Goal: Navigation & Orientation: Find specific page/section

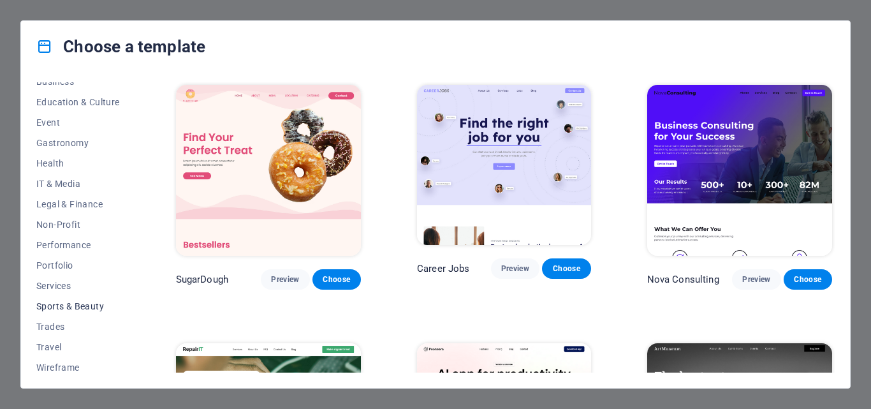
scroll to position [220, 0]
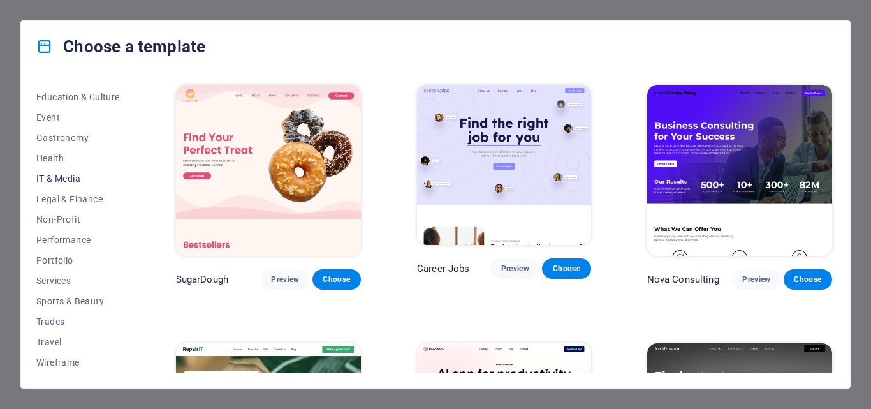
click at [56, 178] on span "IT & Media" at bounding box center [78, 178] width 84 height 10
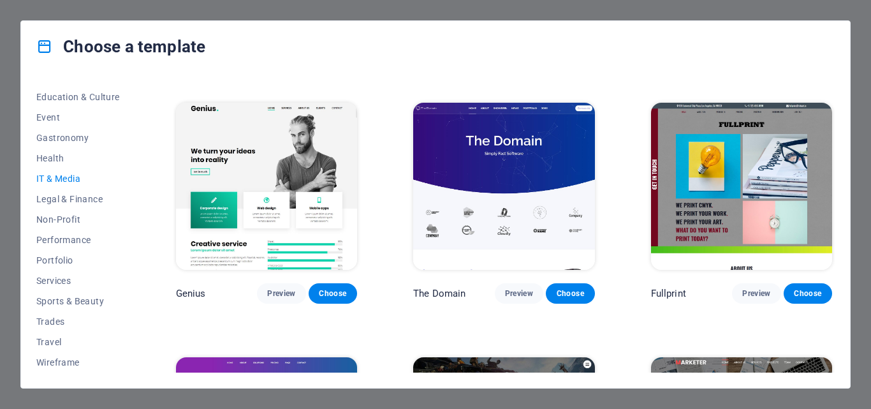
scroll to position [510, 0]
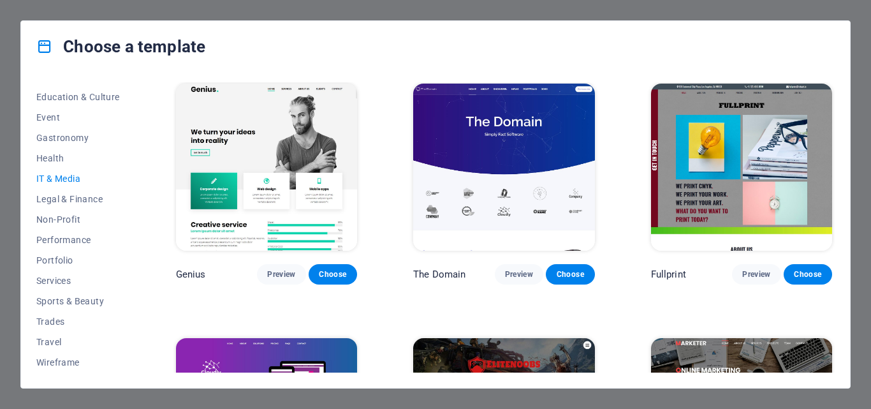
click at [502, 152] on img at bounding box center [503, 167] width 181 height 167
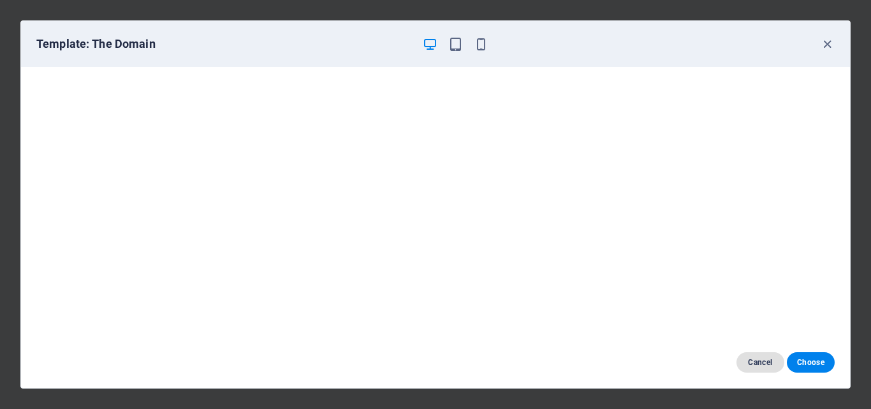
click at [759, 364] on span "Cancel" at bounding box center [759, 362] width 27 height 10
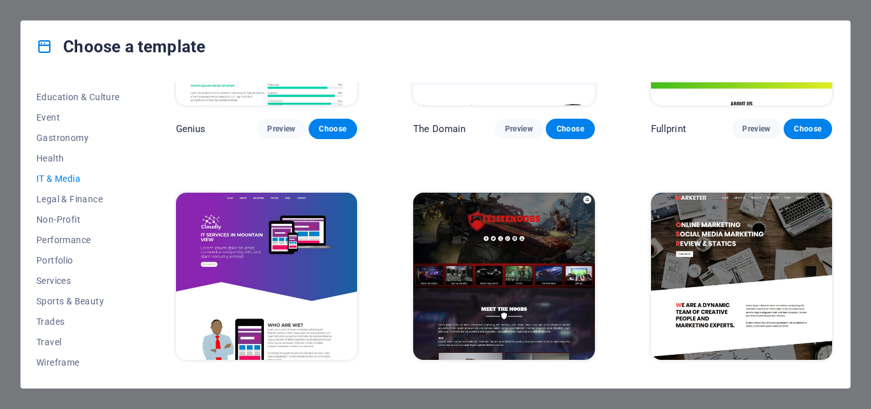
scroll to position [671, 0]
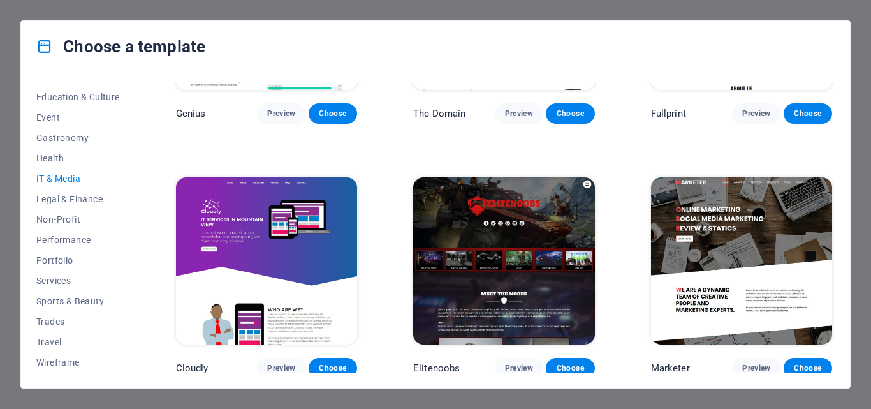
click at [742, 256] on img at bounding box center [741, 260] width 181 height 167
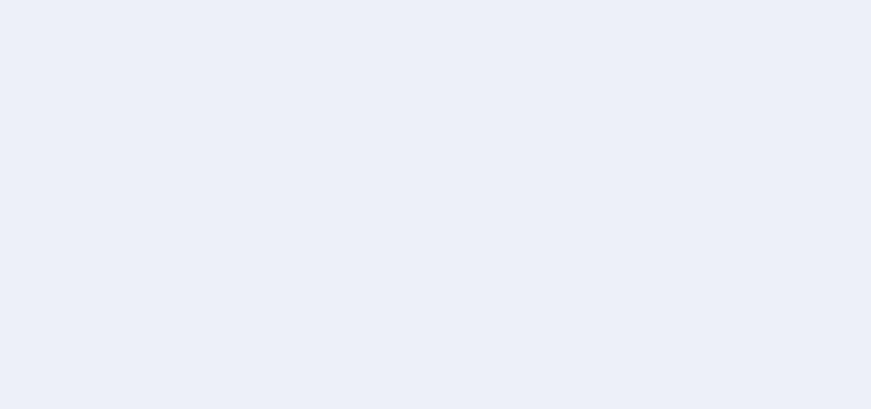
click at [73, 83] on div at bounding box center [435, 204] width 871 height 409
click at [616, 162] on div at bounding box center [435, 204] width 871 height 409
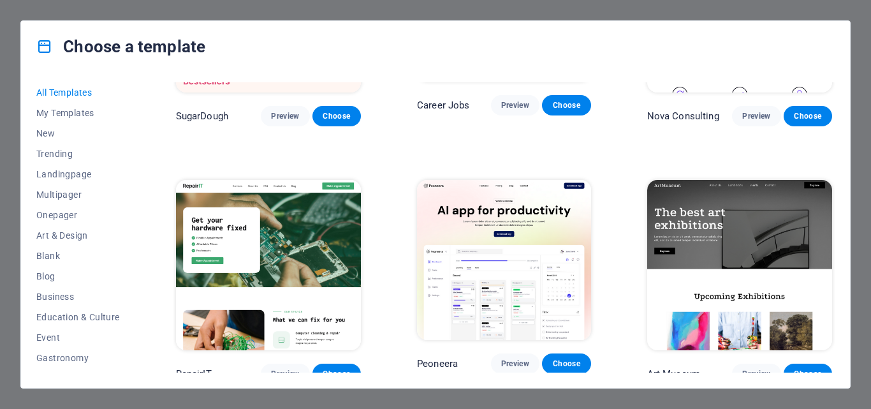
scroll to position [319, 0]
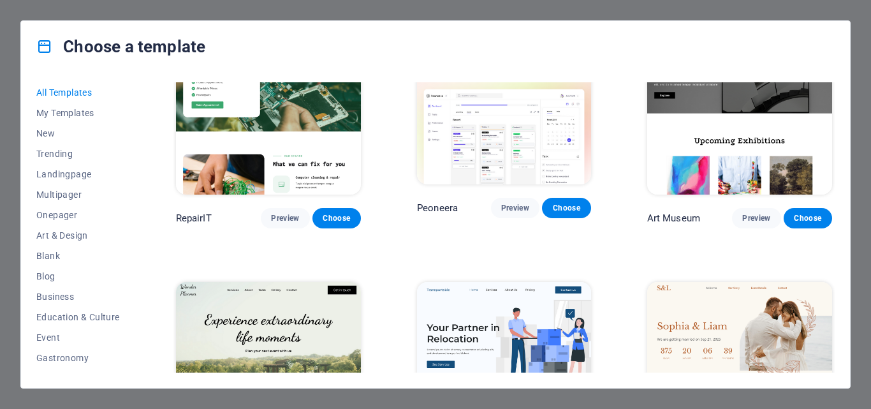
drag, startPoint x: 134, startPoint y: 224, endPoint x: 136, endPoint y: 266, distance: 41.5
click at [135, 266] on div "All Templates My Templates New Trending Landingpage Multipager Onepager Art & D…" at bounding box center [85, 227] width 99 height 290
click at [60, 233] on span "Art & Design" at bounding box center [78, 235] width 84 height 10
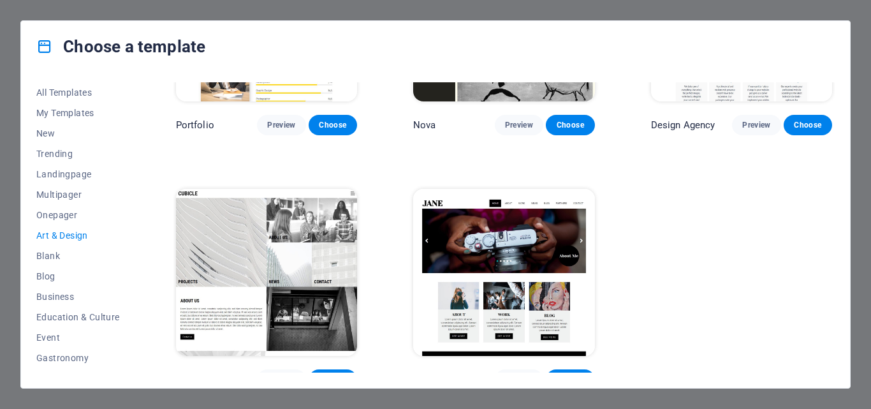
scroll to position [924, 0]
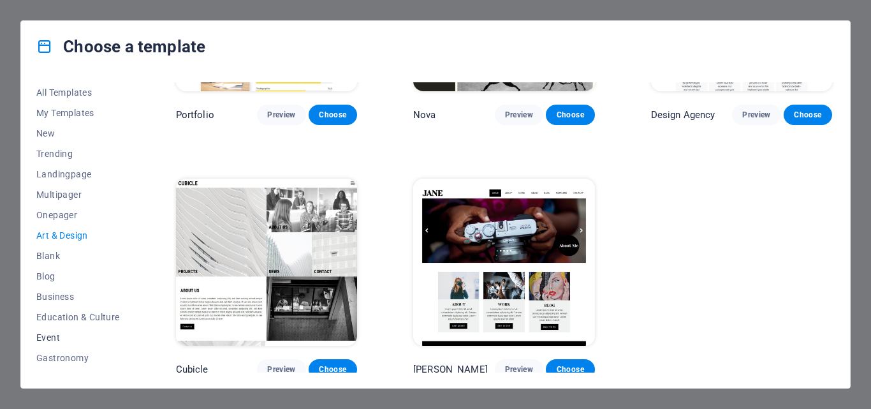
click at [50, 338] on span "Event" at bounding box center [78, 337] width 84 height 10
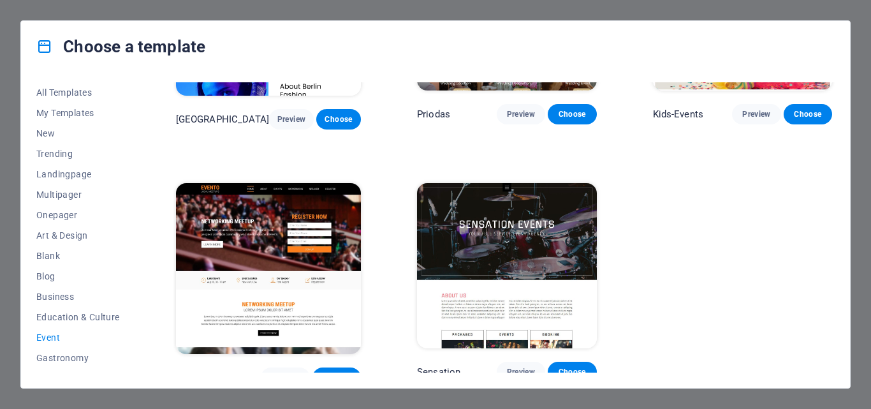
click at [734, 188] on div "Wonder Planner Preview Choose S&L Preview Choose MeetUp Preview Choose BERLIN P…" at bounding box center [503, 26] width 661 height 723
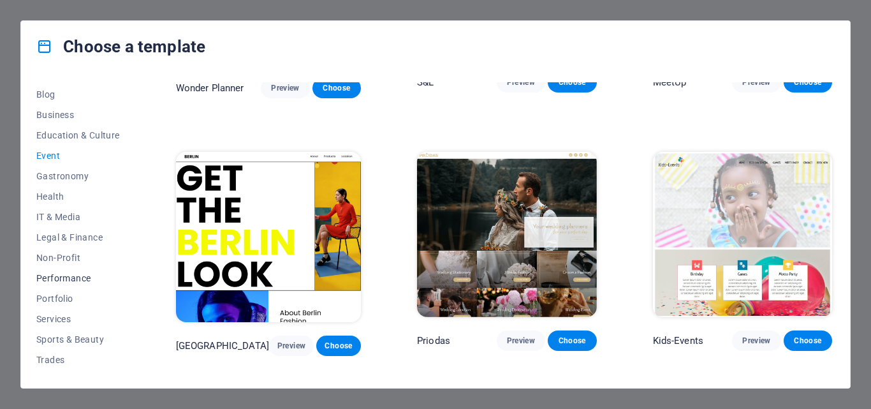
scroll to position [220, 0]
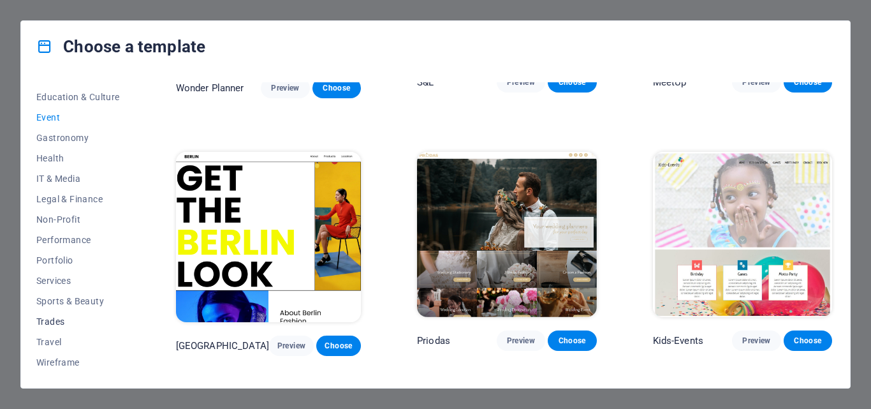
click at [53, 320] on span "Trades" at bounding box center [78, 321] width 84 height 10
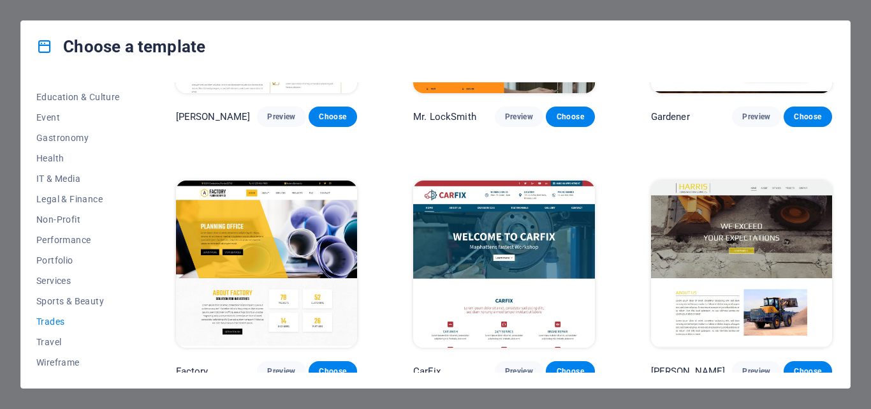
scroll to position [418, 0]
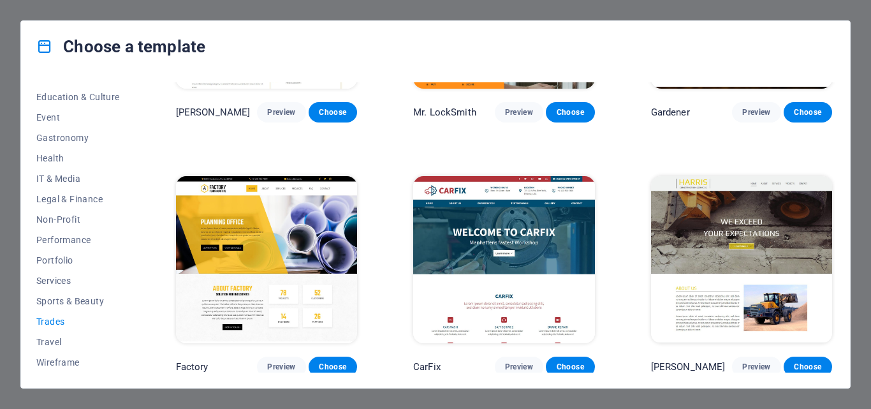
click at [612, 294] on div "WePaint Preview Choose Handyman Preview Choose Max Roofer Preview Choose Woody …" at bounding box center [503, 21] width 661 height 712
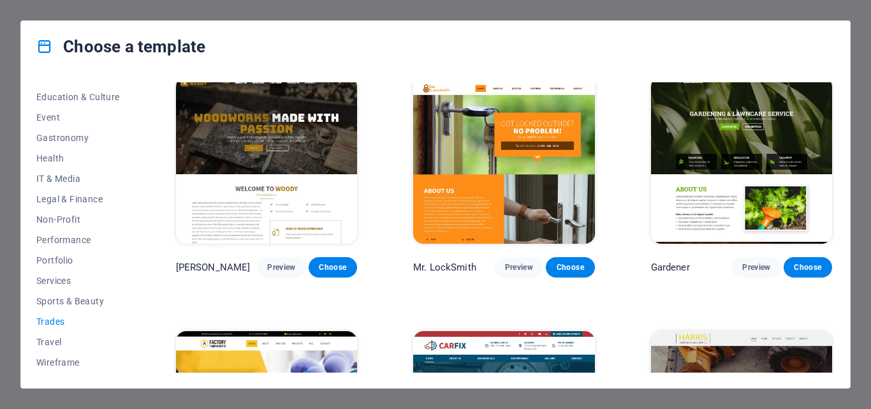
scroll to position [354, 0]
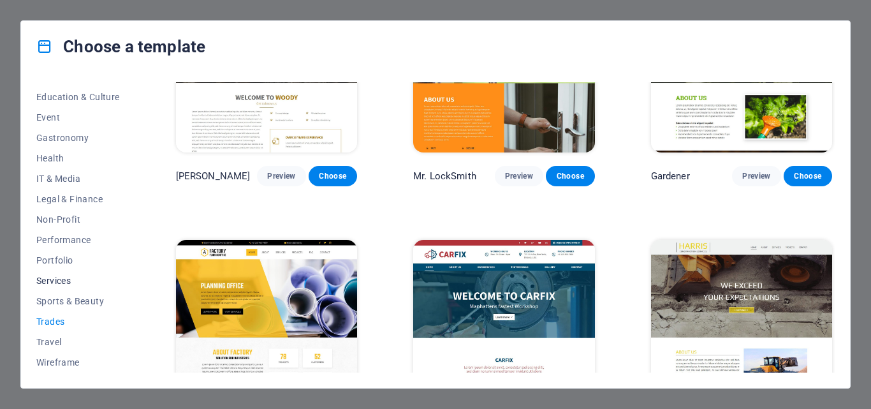
click at [59, 279] on span "Services" at bounding box center [78, 280] width 84 height 10
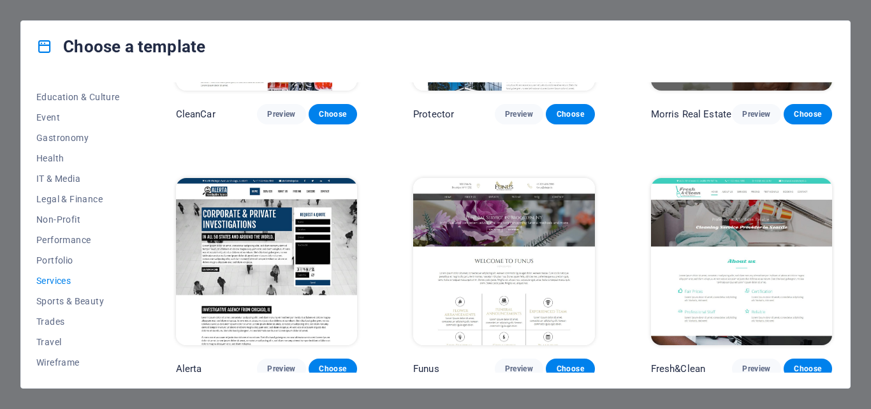
scroll to position [1183, 0]
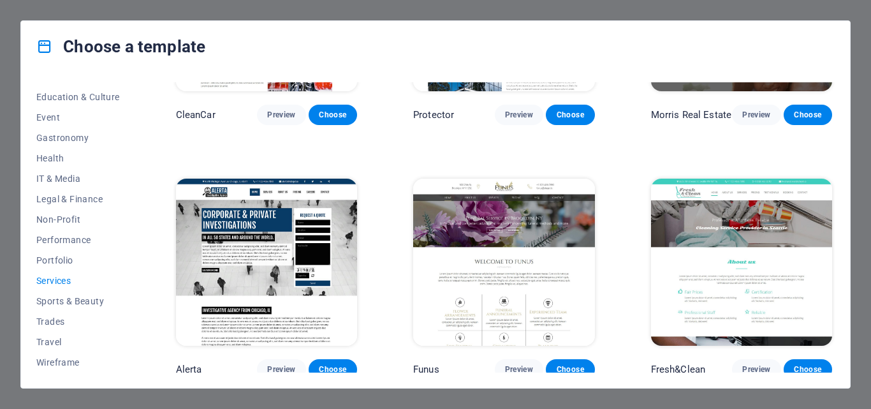
click at [755, 235] on img at bounding box center [741, 261] width 181 height 167
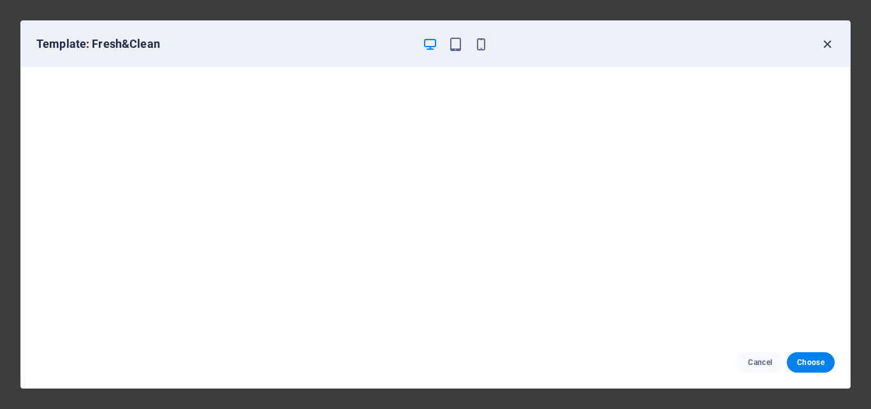
click at [828, 42] on icon "button" at bounding box center [827, 44] width 15 height 15
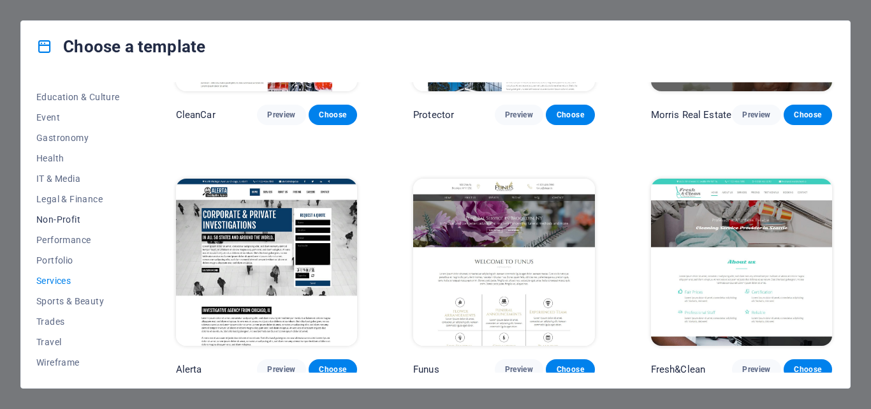
click at [69, 220] on span "Non-Profit" at bounding box center [78, 219] width 84 height 10
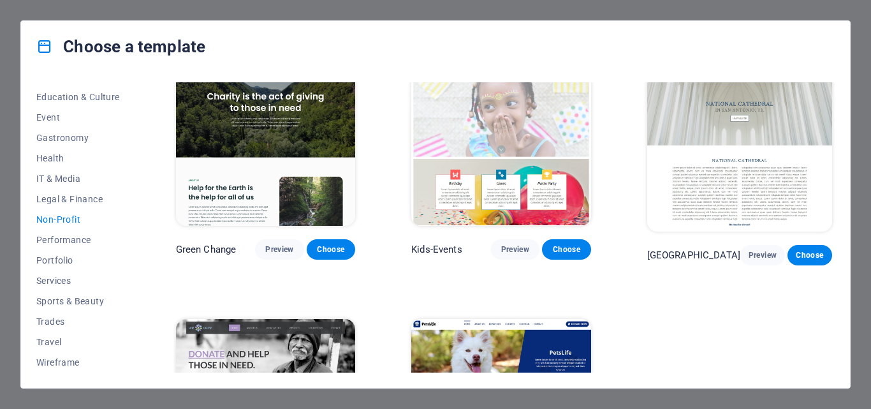
scroll to position [0, 0]
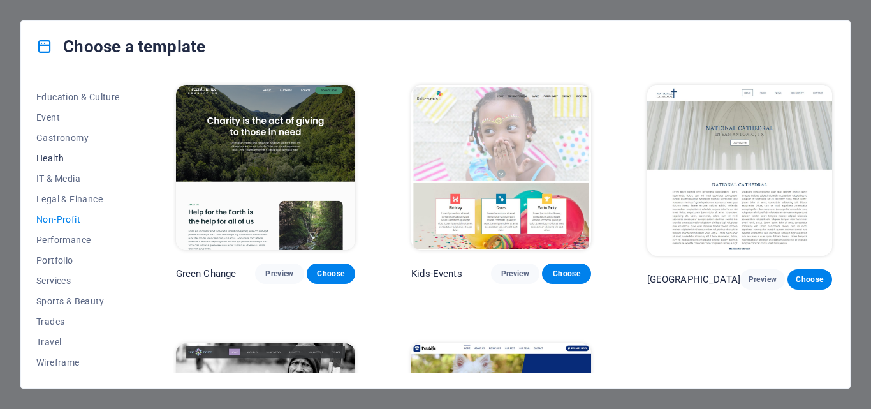
click at [49, 158] on span "Health" at bounding box center [78, 158] width 84 height 10
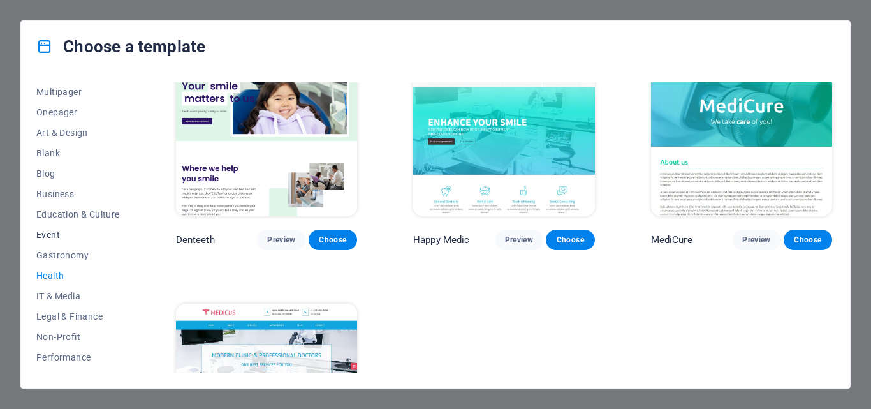
scroll to position [92, 0]
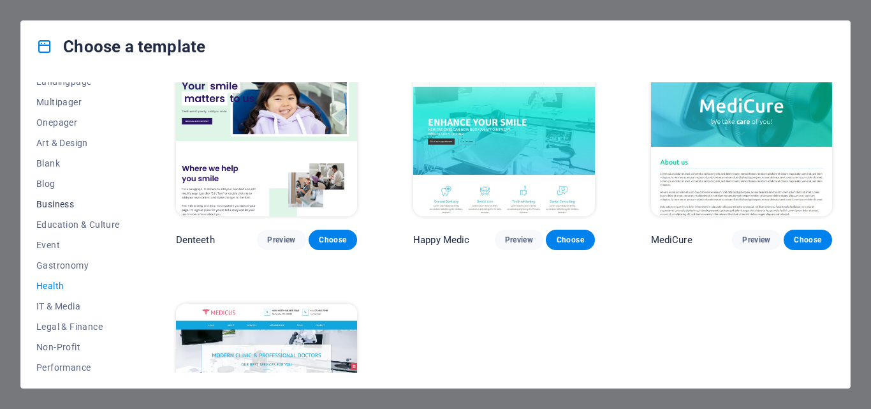
click at [57, 203] on span "Business" at bounding box center [78, 204] width 84 height 10
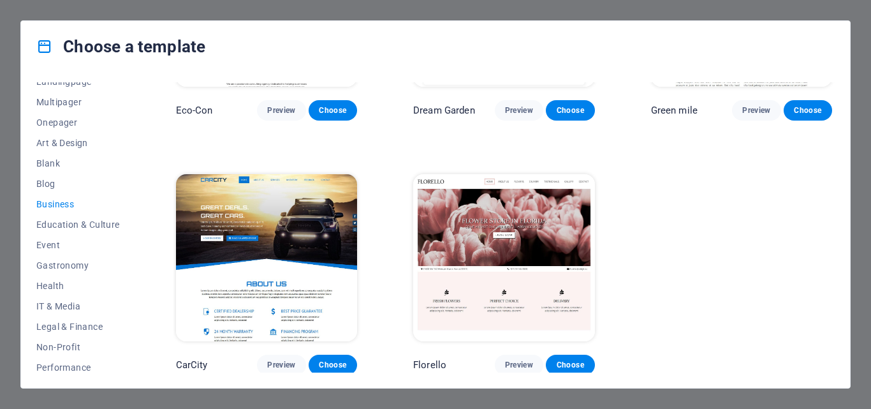
scroll to position [0, 0]
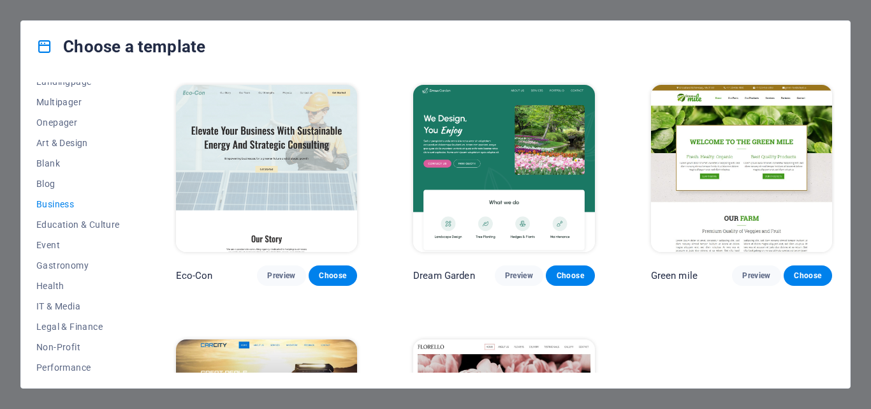
click at [481, 169] on img at bounding box center [503, 168] width 181 height 167
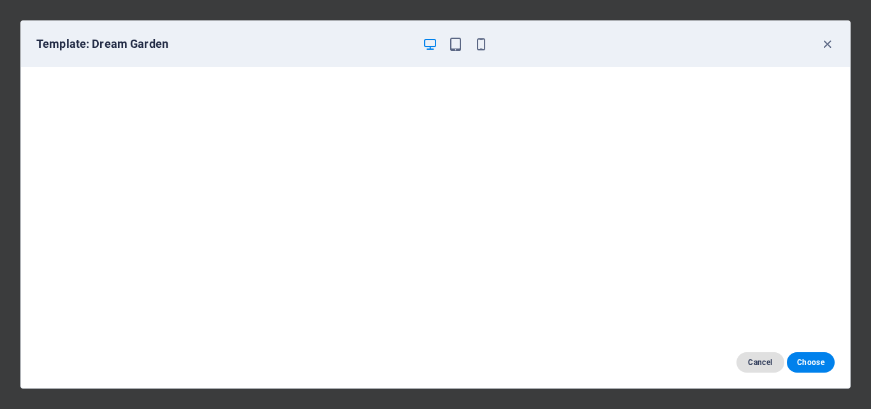
click at [756, 362] on span "Cancel" at bounding box center [759, 362] width 27 height 10
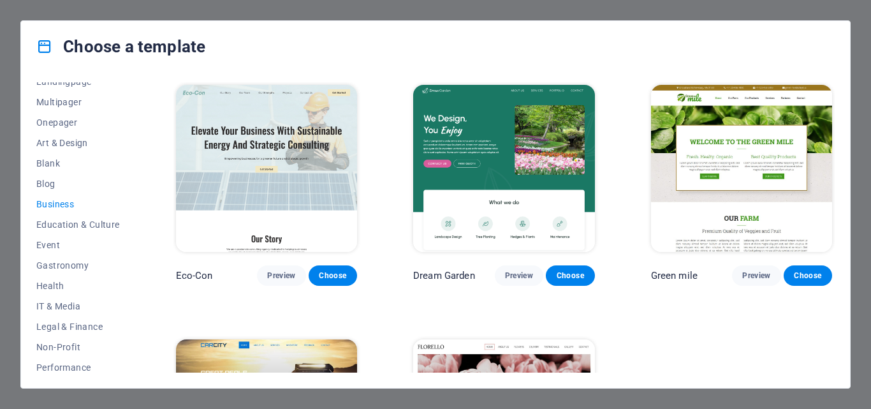
drag, startPoint x: 831, startPoint y: 208, endPoint x: 831, endPoint y: 246, distance: 38.2
click at [831, 246] on div "Green mile Preview Choose" at bounding box center [741, 183] width 186 height 203
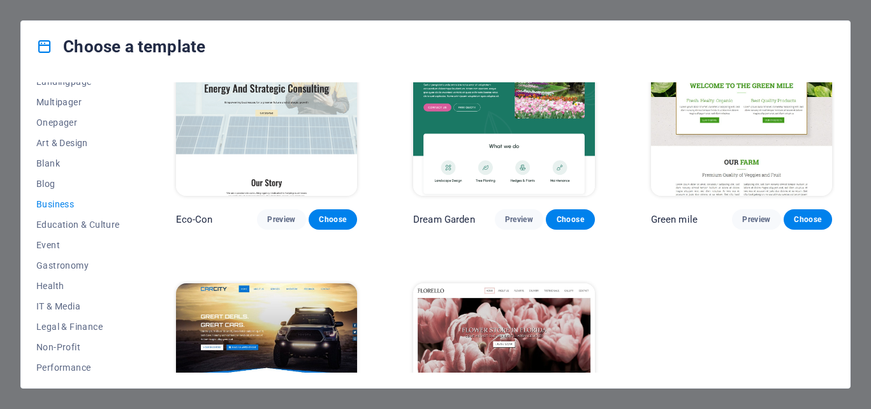
scroll to position [61, 0]
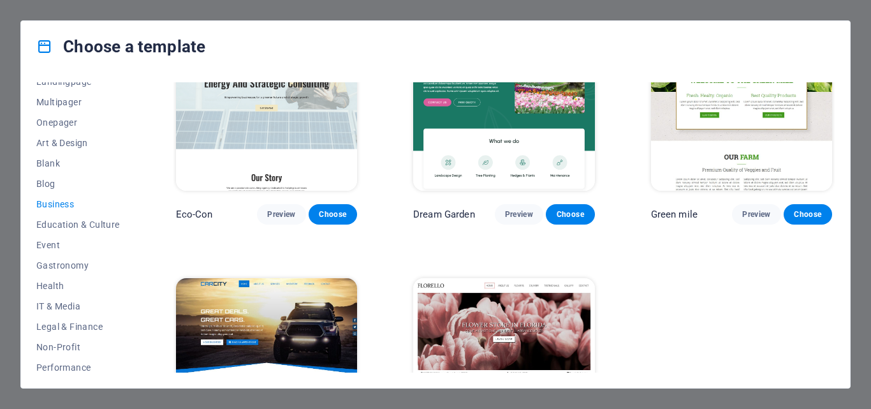
drag, startPoint x: 831, startPoint y: 287, endPoint x: 834, endPoint y: 296, distance: 9.3
click at [834, 296] on div "Eco-Con Preview Choose Dream Garden Preview Choose Green mile Preview Choose Ca…" at bounding box center [503, 227] width 661 height 290
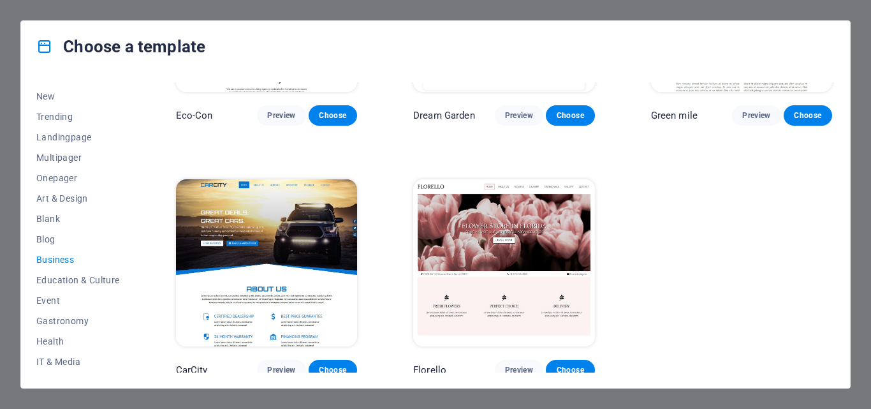
scroll to position [0, 0]
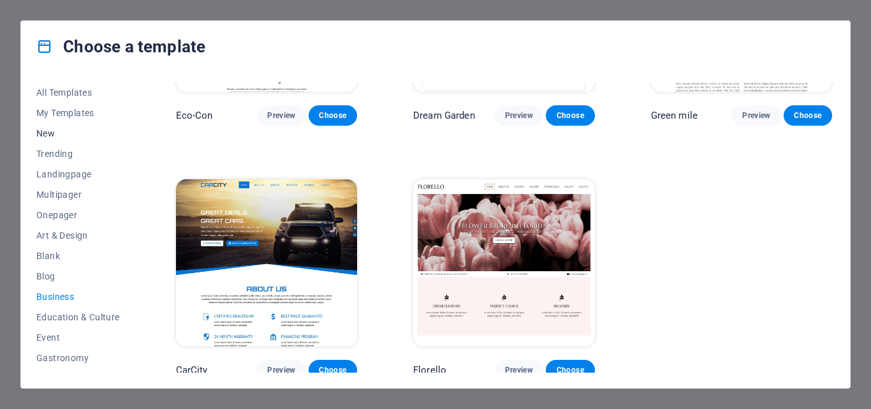
click at [51, 134] on span "New" at bounding box center [78, 133] width 84 height 10
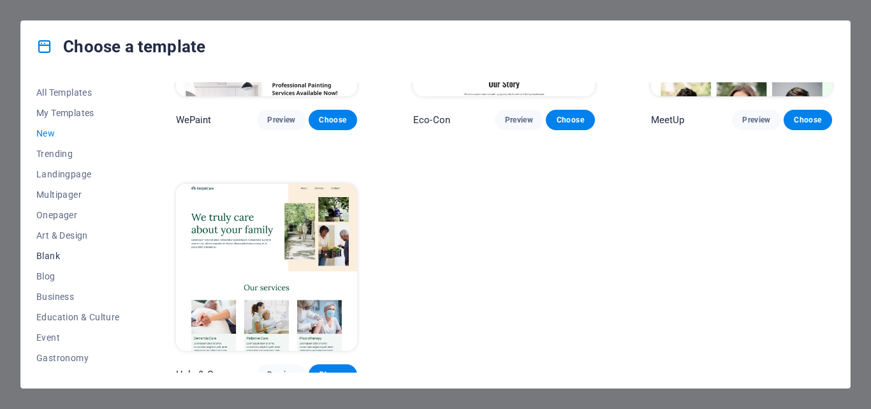
click at [54, 254] on span "Blank" at bounding box center [78, 256] width 84 height 10
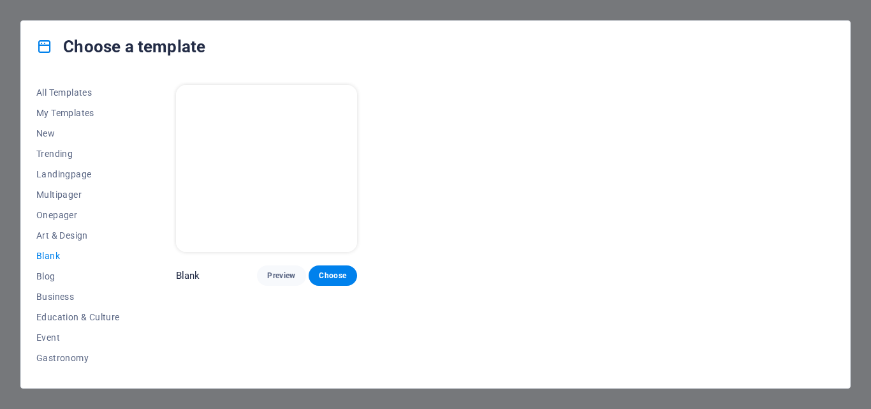
click at [221, 202] on img at bounding box center [266, 168] width 181 height 167
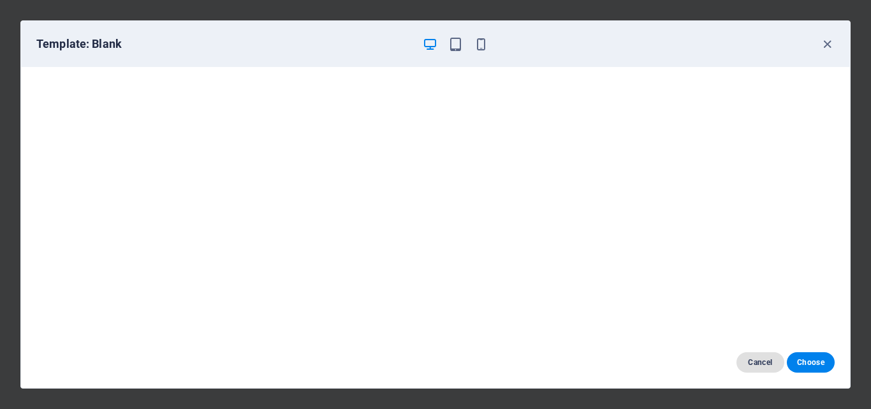
click at [756, 367] on span "Cancel" at bounding box center [759, 362] width 27 height 10
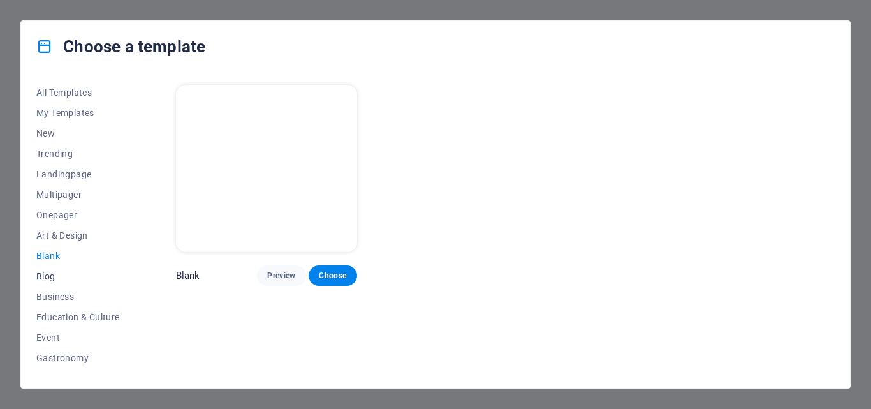
click at [38, 277] on span "Blog" at bounding box center [78, 276] width 84 height 10
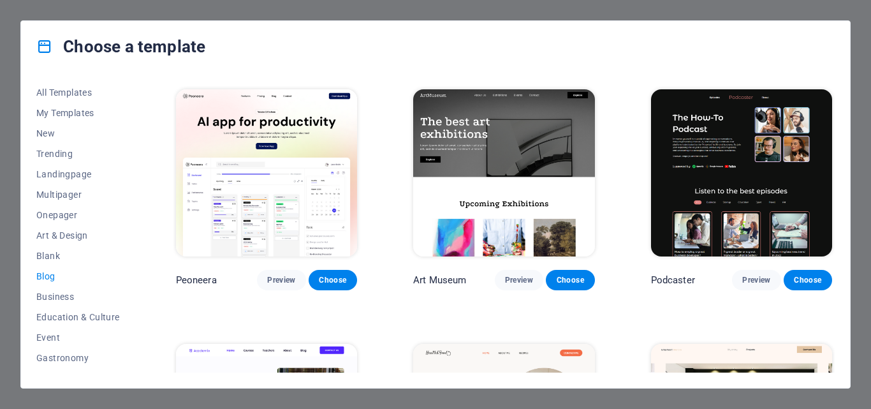
scroll to position [240, 0]
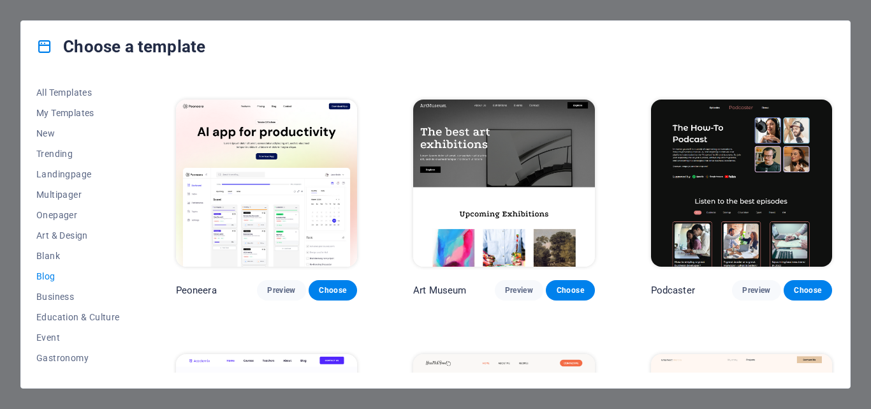
click at [261, 120] on img at bounding box center [266, 182] width 181 height 167
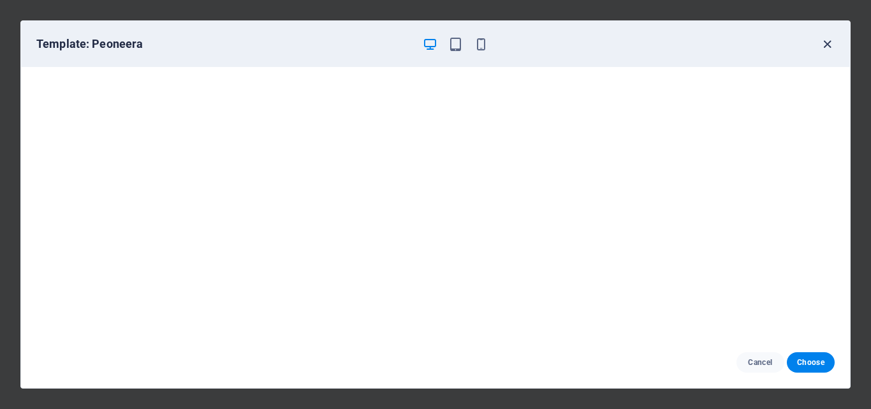
click at [825, 46] on icon "button" at bounding box center [827, 44] width 15 height 15
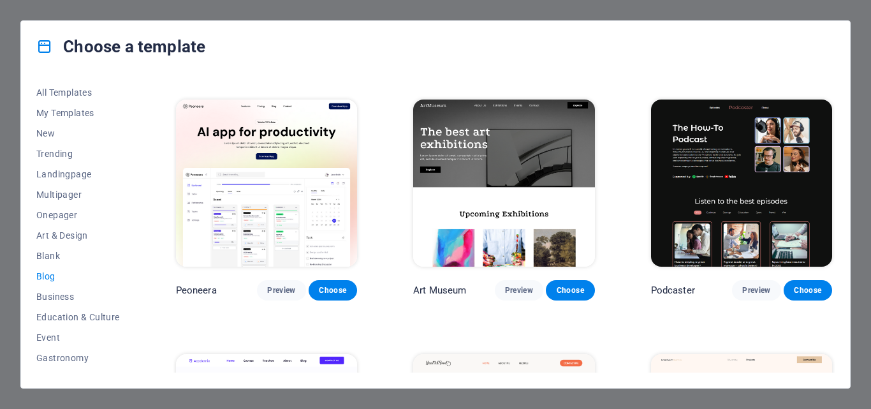
click at [832, 140] on div "Career Jobs Preview Choose Nova Consulting Preview Choose RepairIT Preview Choo…" at bounding box center [503, 227] width 661 height 290
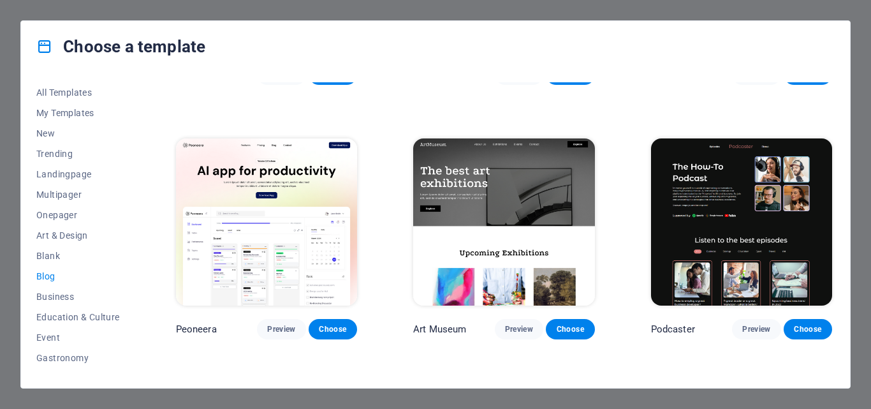
scroll to position [157, 0]
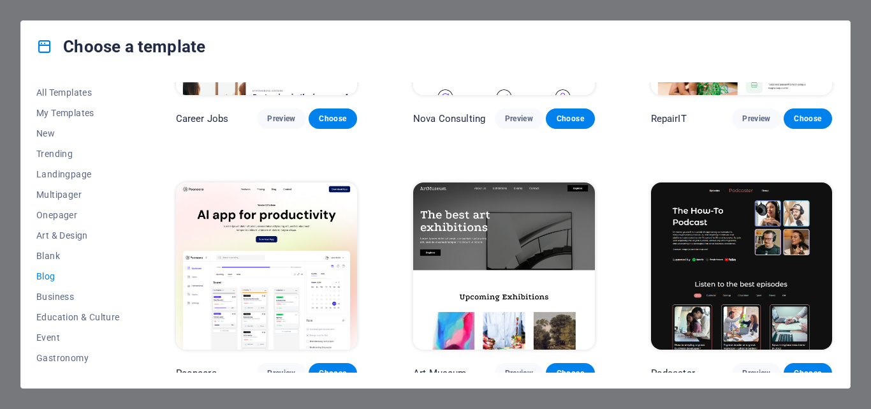
click at [479, 232] on img at bounding box center [503, 265] width 181 height 167
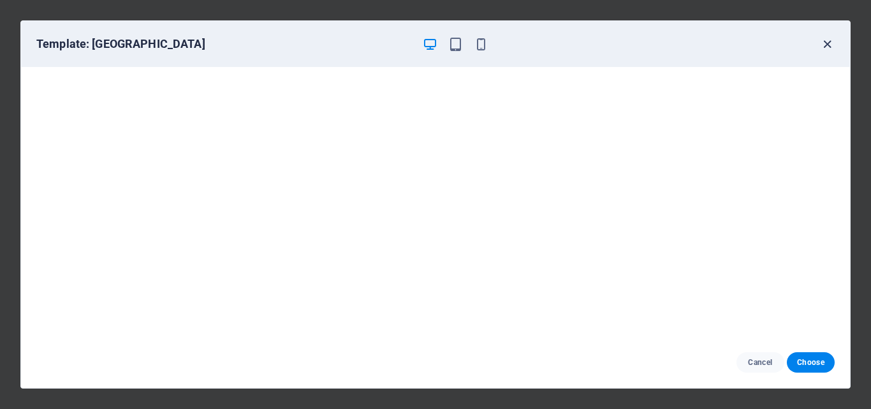
click at [828, 47] on icon "button" at bounding box center [827, 44] width 15 height 15
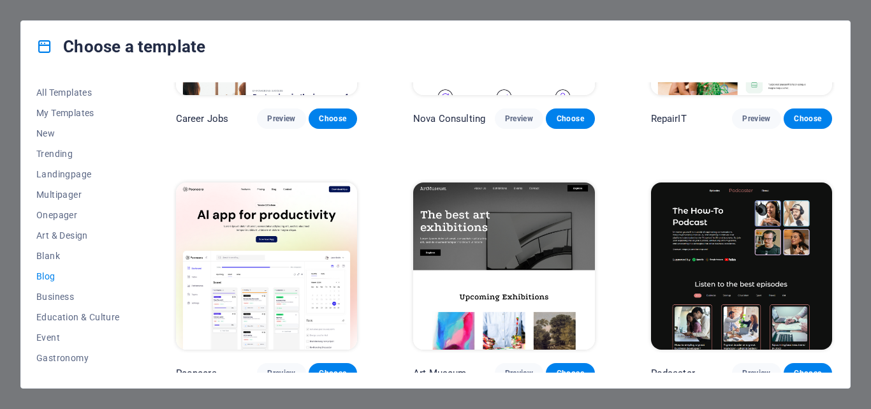
click at [99, 52] on h4 "Choose a template" at bounding box center [120, 46] width 169 height 20
drag, startPoint x: 137, startPoint y: 123, endPoint x: 134, endPoint y: 223, distance: 100.1
click at [134, 223] on div "All Templates My Templates New Trending Landingpage Multipager Onepager Art & D…" at bounding box center [435, 230] width 829 height 316
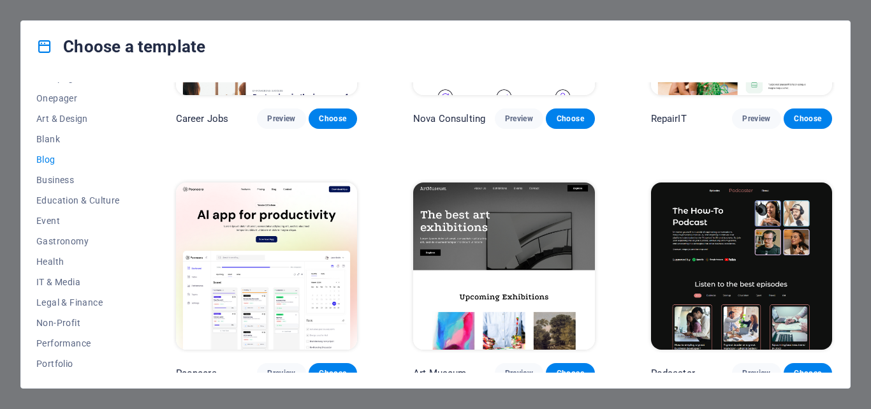
scroll to position [128, 0]
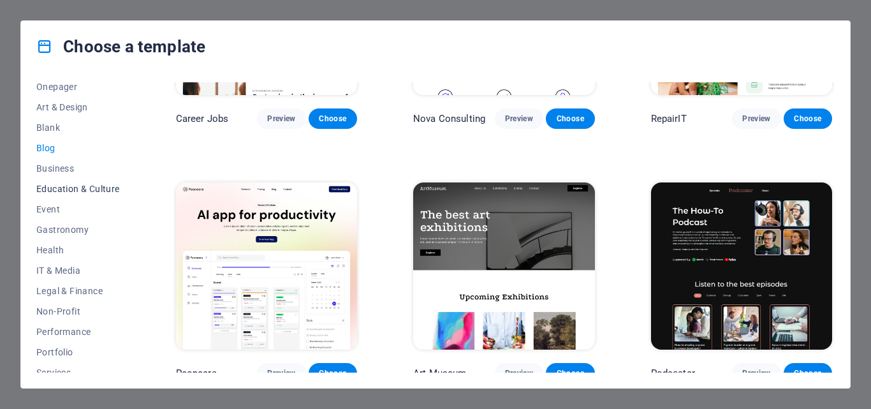
click at [70, 193] on span "Education & Culture" at bounding box center [78, 189] width 84 height 10
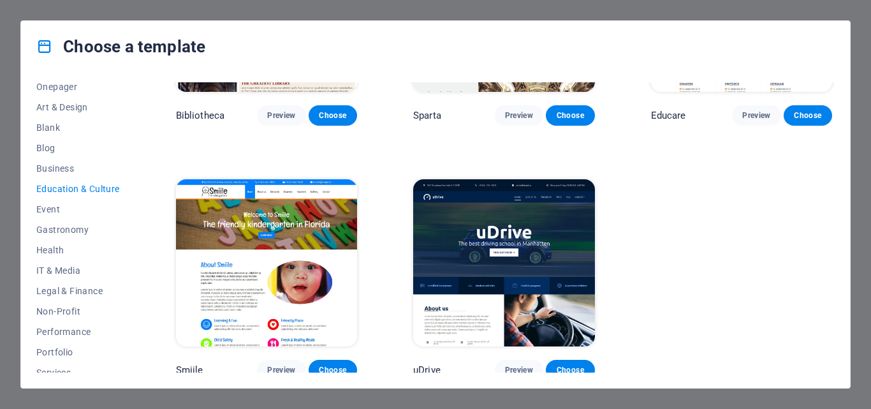
scroll to position [418, 0]
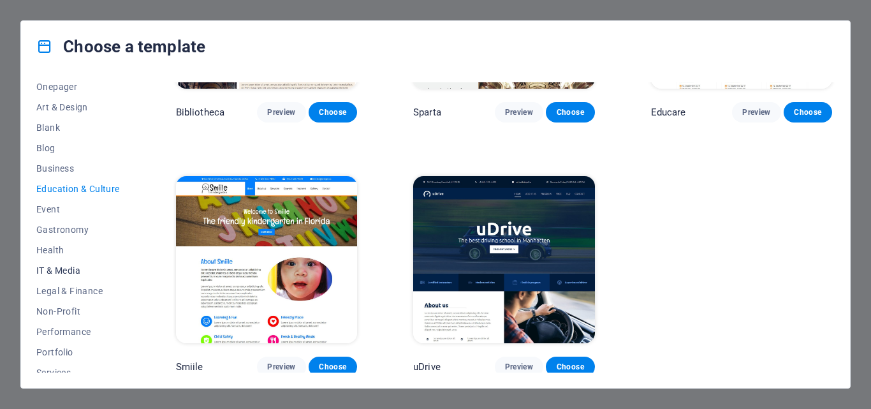
click at [61, 268] on span "IT & Media" at bounding box center [78, 270] width 84 height 10
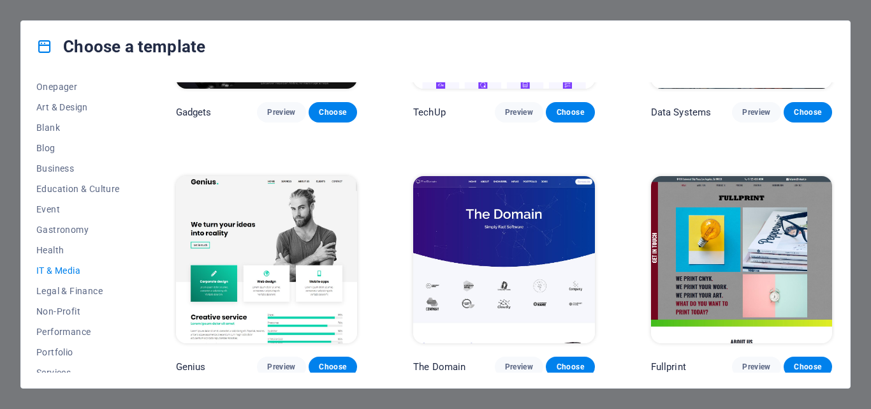
click at [256, 246] on img at bounding box center [266, 259] width 181 height 167
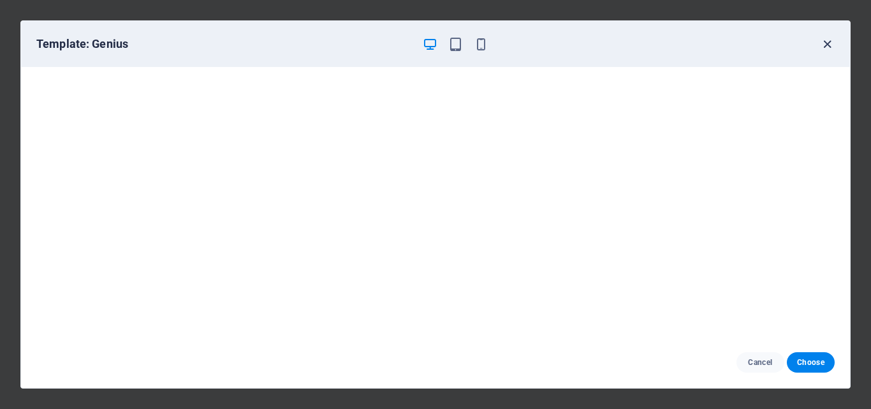
click at [825, 43] on icon "button" at bounding box center [827, 44] width 15 height 15
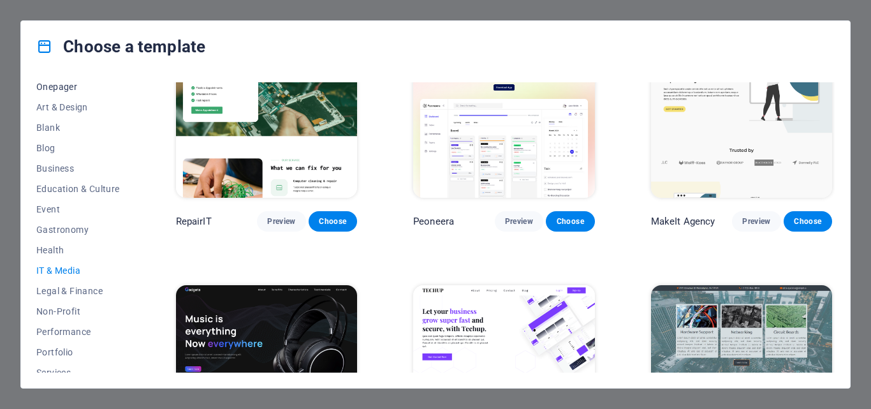
scroll to position [35, 0]
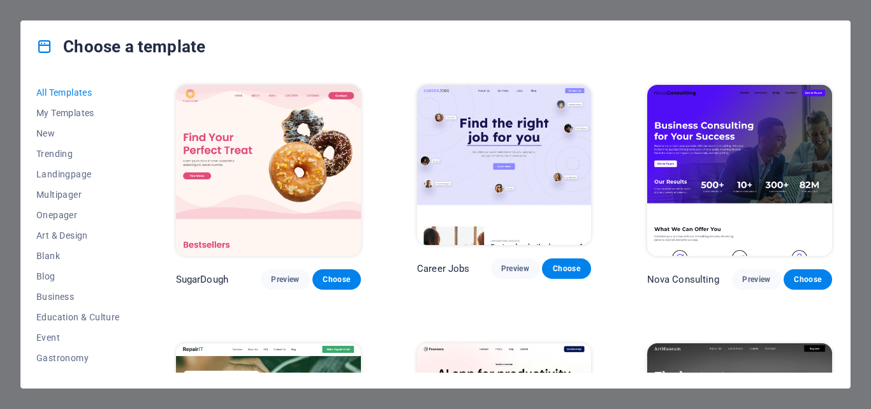
click at [156, 229] on div "All Templates My Templates New Trending Landingpage Multipager Onepager Art & D…" at bounding box center [435, 230] width 829 height 316
